Goal: Find specific page/section: Find specific page/section

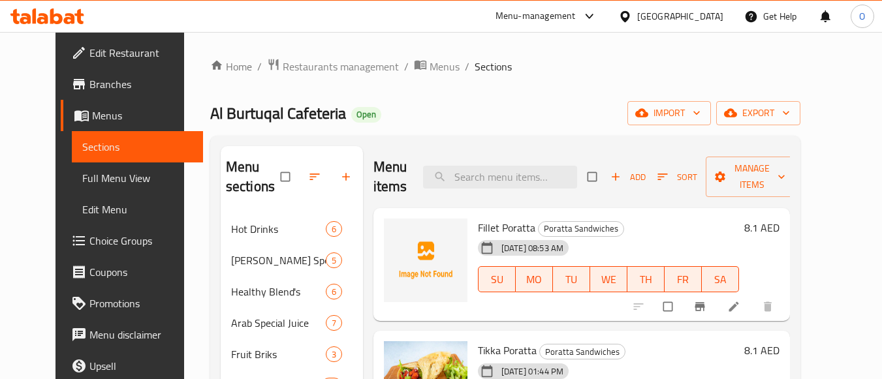
click at [662, 19] on div "[GEOGRAPHIC_DATA]" at bounding box center [680, 16] width 86 height 14
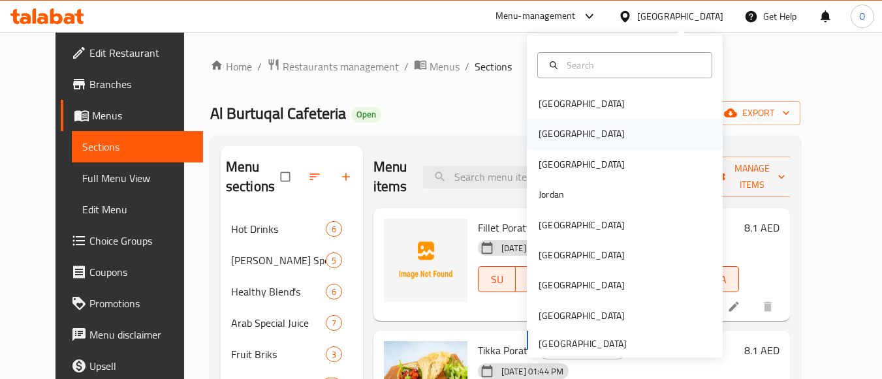
click at [538, 144] on div "[GEOGRAPHIC_DATA]" at bounding box center [581, 134] width 107 height 30
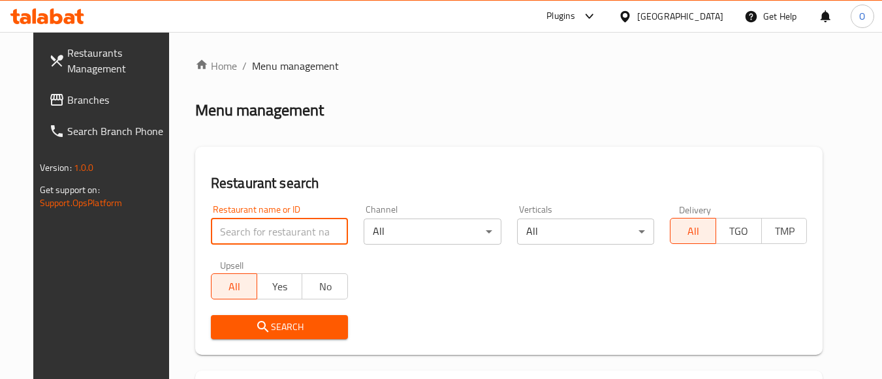
paste input "Palestineco"
type input "Palestineco"
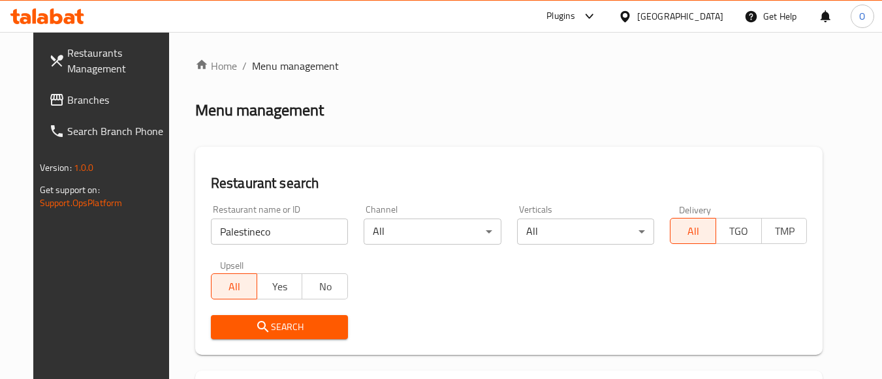
click at [242, 317] on button "Search" at bounding box center [279, 327] width 137 height 24
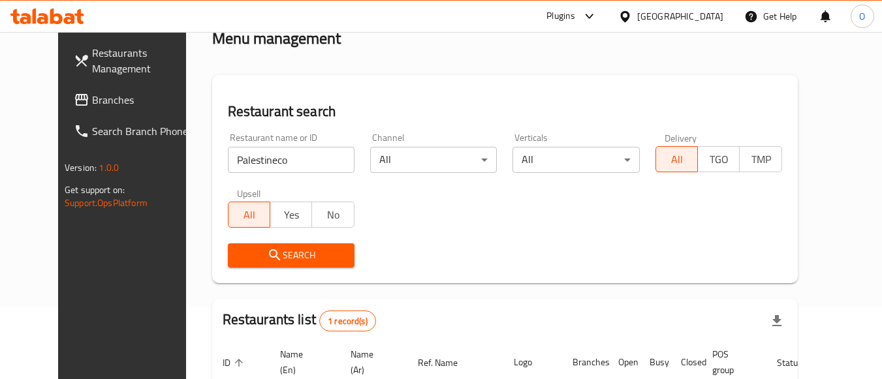
scroll to position [192, 0]
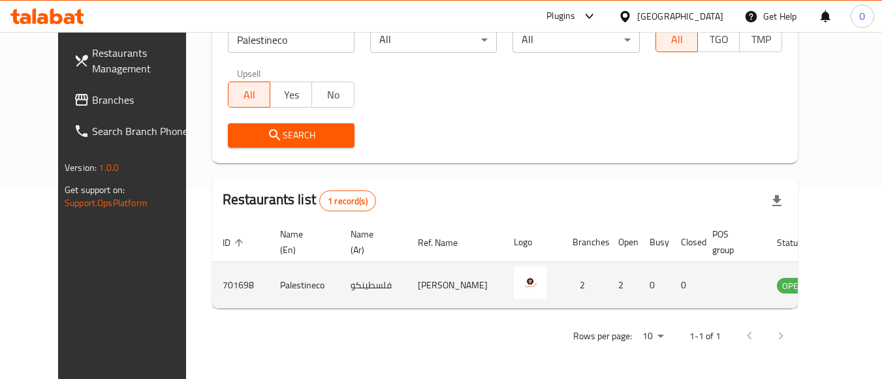
click at [340, 289] on td "فلسطينكو" at bounding box center [373, 285] width 67 height 46
copy td "فلسطينكو"
click at [846, 289] on icon "enhanced table" at bounding box center [854, 286] width 16 height 16
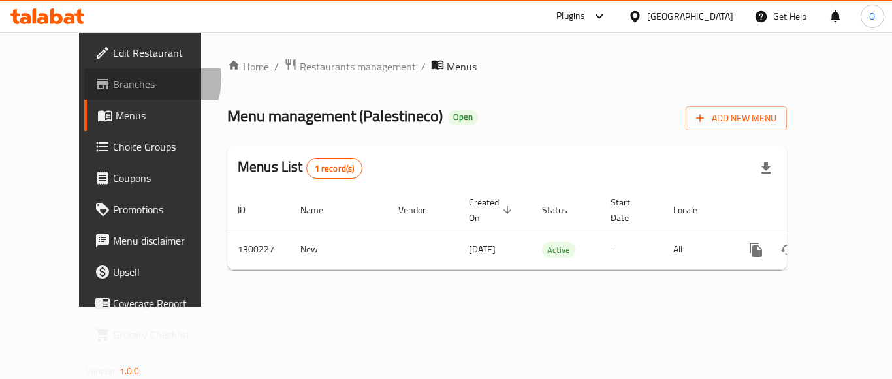
click at [113, 79] on span "Branches" at bounding box center [165, 84] width 104 height 16
